Goal: Check status: Check status

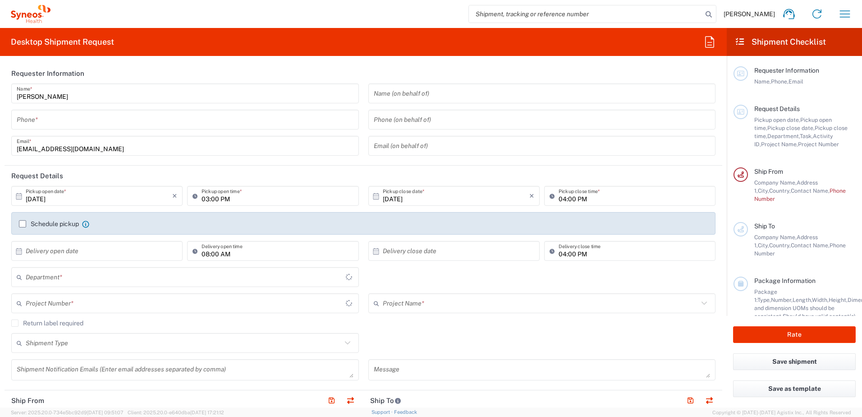
type input "[GEOGRAPHIC_DATA]"
type input "6012"
click at [847, 16] on icon "button" at bounding box center [845, 14] width 14 height 14
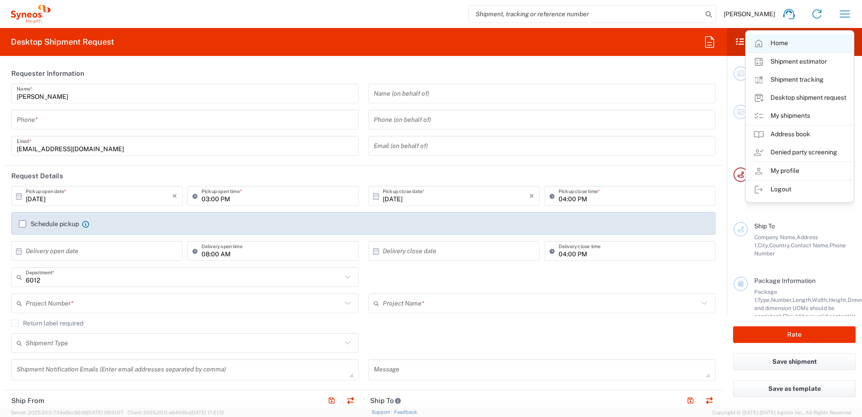
type input "Syneos Hlth Commercial FR SARL"
click at [787, 114] on link "My shipments" at bounding box center [799, 116] width 107 height 18
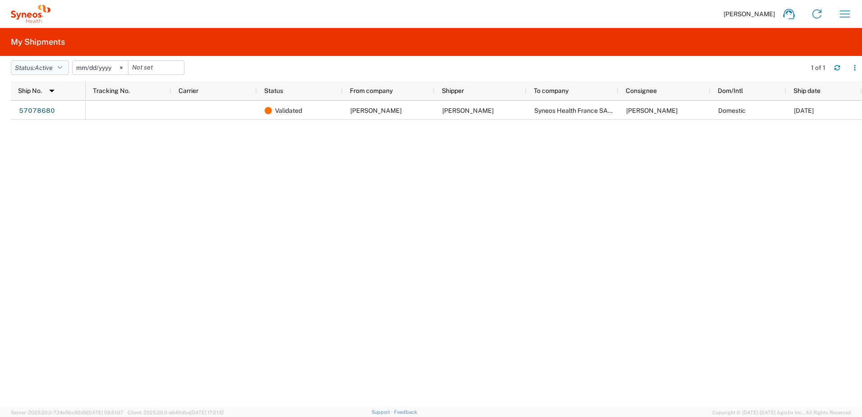
click at [58, 68] on button "Status: Active" at bounding box center [40, 67] width 58 height 14
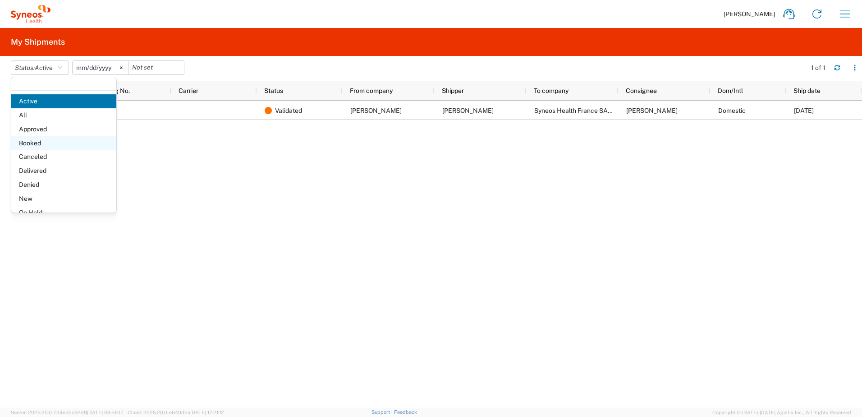
click at [42, 139] on span "Booked" at bounding box center [63, 143] width 105 height 14
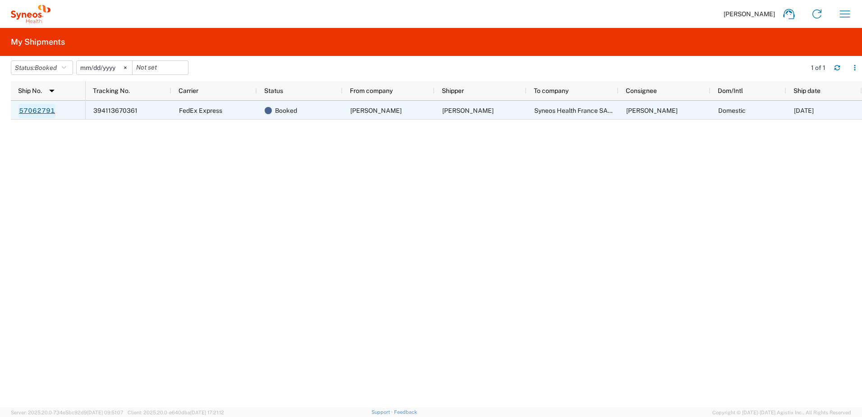
click at [46, 111] on link "57062791" at bounding box center [36, 111] width 37 height 14
